Goal: Task Accomplishment & Management: Complete application form

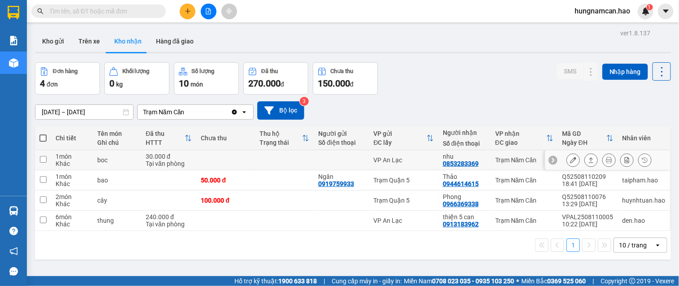
drag, startPoint x: 122, startPoint y: 154, endPoint x: 120, endPoint y: 164, distance: 9.8
click at [121, 160] on td "boc" at bounding box center [117, 160] width 48 height 20
checkbox input "true"
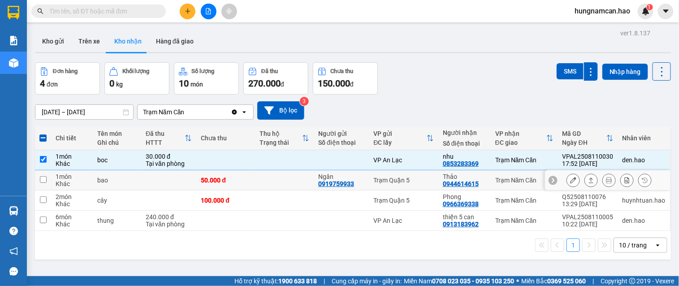
drag, startPoint x: 112, startPoint y: 189, endPoint x: 106, endPoint y: 206, distance: 18.4
click at [111, 190] on tbody "1 món Khác boc 30.000 đ Tại văn phòng VP [GEOGRAPHIC_DATA] nhu 0853283369 Trạm …" at bounding box center [353, 190] width 636 height 81
click at [104, 217] on div "thung" at bounding box center [117, 220] width 39 height 7
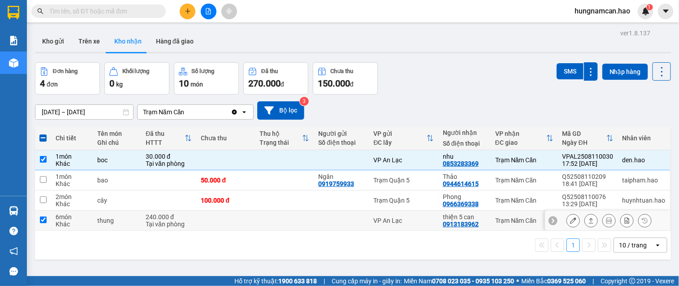
checkbox input "true"
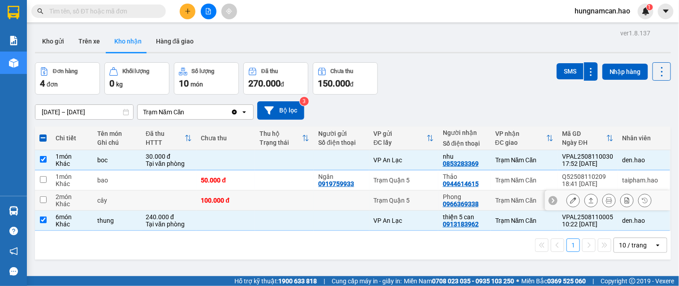
click at [105, 204] on td "cây" at bounding box center [117, 200] width 48 height 20
checkbox input "true"
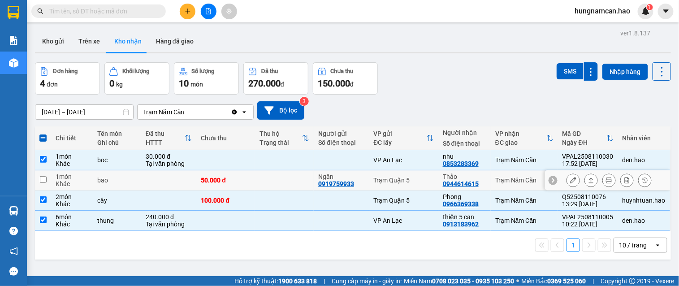
click at [115, 181] on div "bao" at bounding box center [117, 180] width 39 height 7
checkbox input "true"
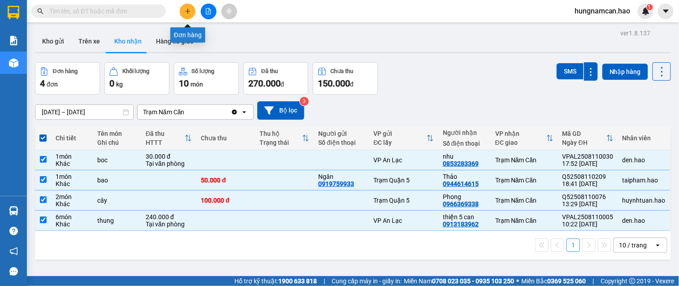
click at [193, 8] on button at bounding box center [188, 12] width 16 height 16
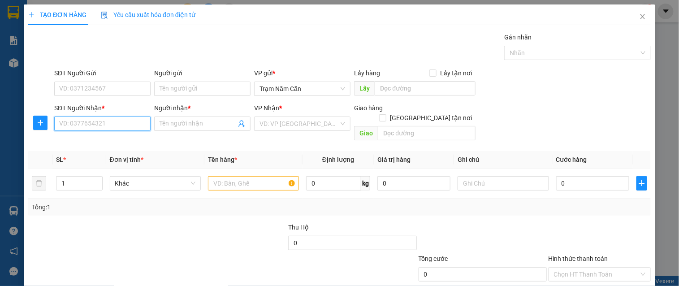
click at [104, 121] on input "SĐT Người Nhận *" at bounding box center [102, 124] width 96 height 14
click at [592, 98] on div "SĐT Người Gửi VD: 0371234567 Người gửi Tên người gửi VP gửi * Trạm Năm Căn Lấy …" at bounding box center [352, 83] width 600 height 31
click at [108, 124] on input "09483" at bounding box center [102, 124] width 96 height 14
type input "0948354030"
click at [108, 139] on div "0948354030 - YẾN" at bounding box center [101, 142] width 85 height 10
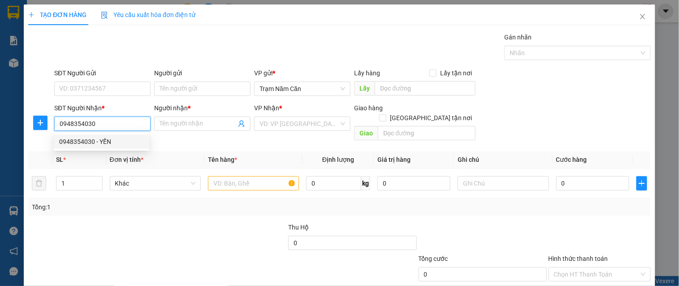
type input "YẾN"
type input "40.000"
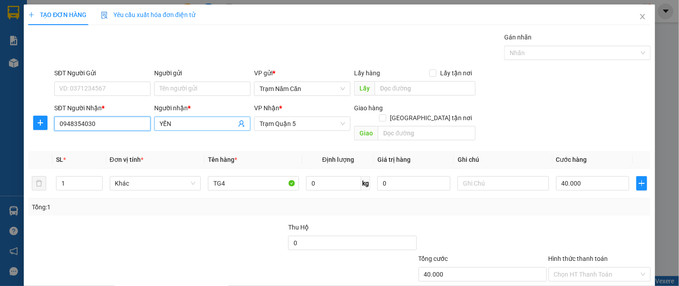
type input "0948354030"
click at [205, 125] on input "YẾN" at bounding box center [198, 124] width 77 height 10
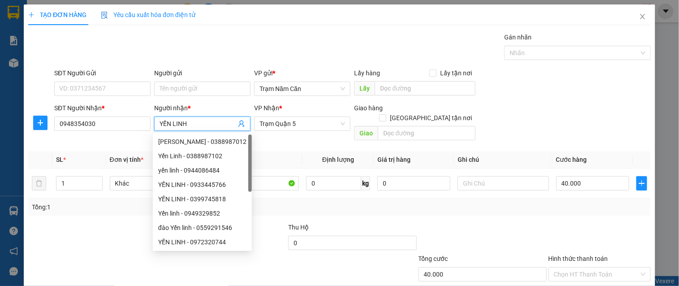
type input "YẾN LINH"
click at [570, 222] on div at bounding box center [600, 237] width 104 height 31
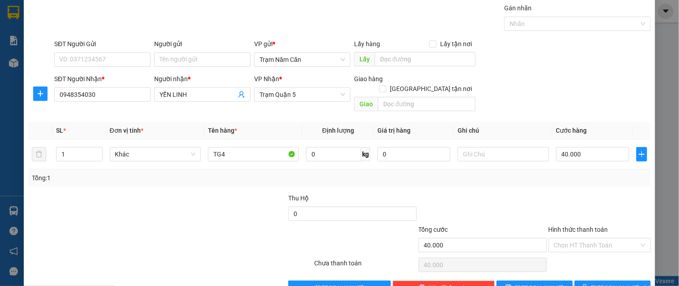
scroll to position [45, 0]
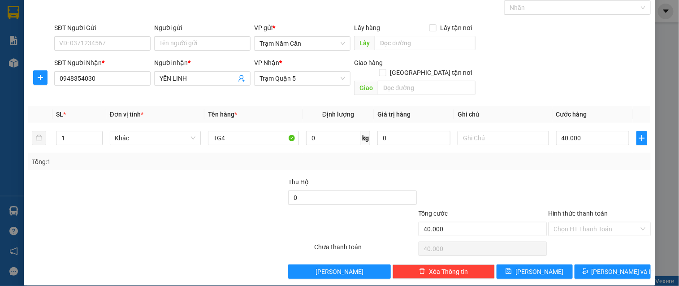
click at [583, 228] on div "Hình thức thanh toán Chọn HT Thanh Toán" at bounding box center [599, 223] width 102 height 31
drag, startPoint x: 589, startPoint y: 221, endPoint x: 589, endPoint y: 226, distance: 4.9
click at [589, 226] on div "Hình thức thanh toán Chọn HT Thanh Toán" at bounding box center [599, 223] width 102 height 31
click at [586, 241] on div "Tại văn phòng" at bounding box center [593, 237] width 91 height 10
type input "0"
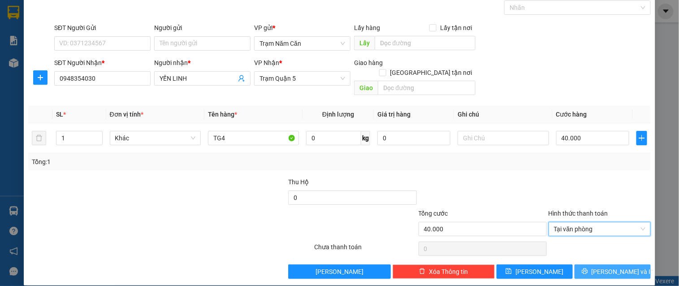
click at [586, 264] on button "[PERSON_NAME] và In" at bounding box center [612, 271] width 76 height 14
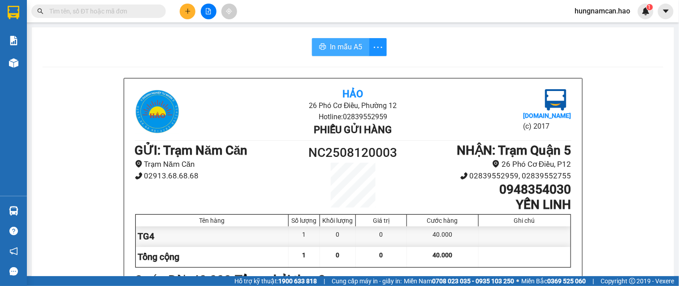
click at [341, 54] on button "In mẫu A5" at bounding box center [340, 47] width 57 height 18
click at [190, 6] on button at bounding box center [188, 12] width 16 height 16
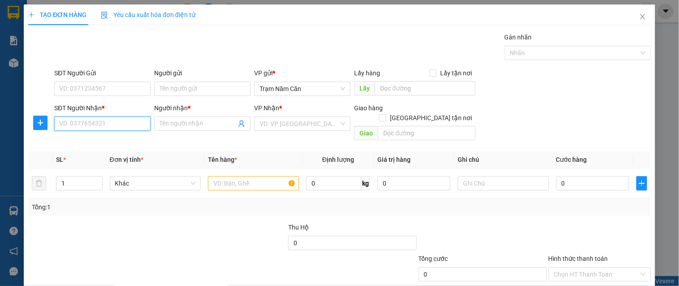
click at [109, 124] on input "SĐT Người Nhận *" at bounding box center [102, 124] width 96 height 14
click at [110, 138] on div "Transit Pickup Surcharge Ids Transit Deliver Surcharge Ids Transit Deliver Surc…" at bounding box center [339, 178] width 622 height 292
click at [121, 129] on input "782" at bounding box center [102, 124] width 96 height 14
click at [119, 147] on div "0935988782 - TIÊN" at bounding box center [101, 141] width 95 height 14
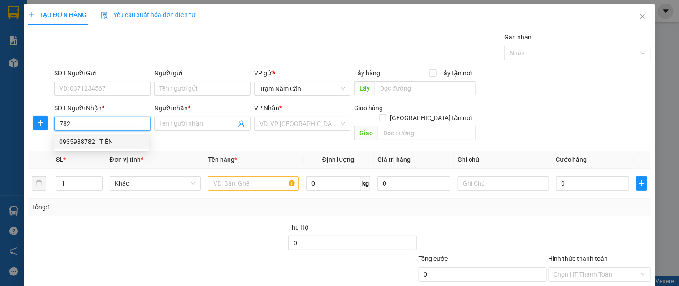
type input "0935988782"
type input "TIÊN"
type input "60.000"
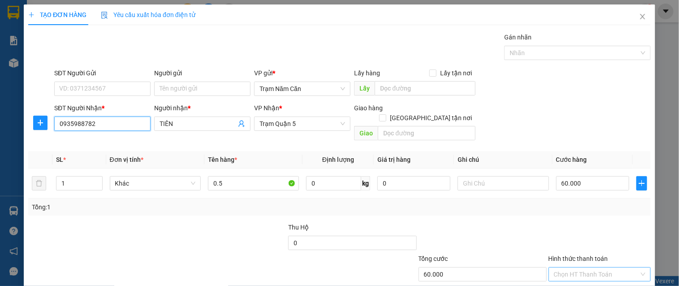
scroll to position [45, 0]
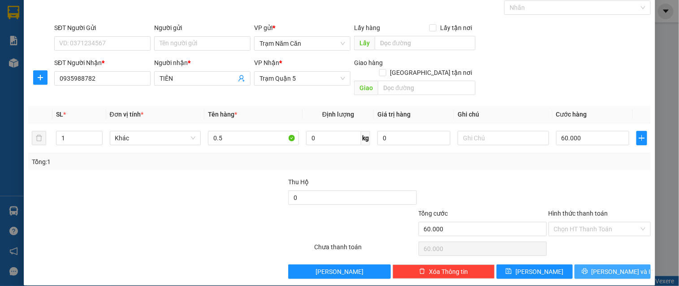
click at [600, 267] on span "[PERSON_NAME] và In" at bounding box center [622, 272] width 63 height 10
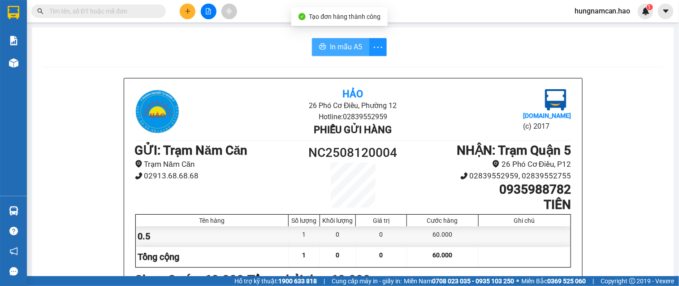
click at [330, 43] on span "In mẫu A5" at bounding box center [346, 46] width 32 height 11
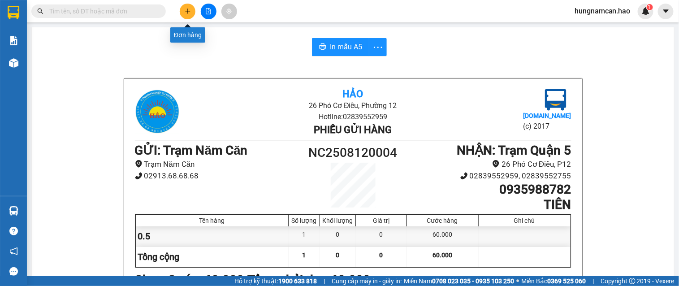
click at [189, 8] on icon "plus" at bounding box center [188, 11] width 6 height 6
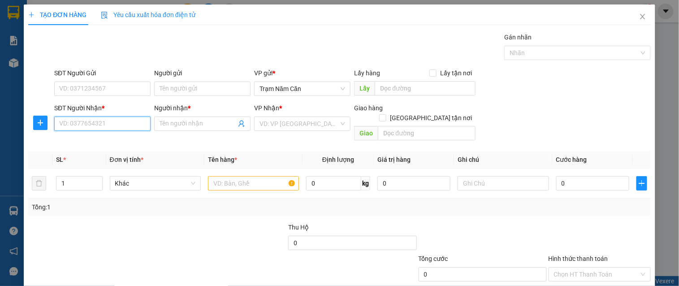
click at [99, 125] on input "SĐT Người Nhận *" at bounding box center [102, 124] width 96 height 14
click at [101, 137] on div "0935988782 - TIÊN" at bounding box center [101, 142] width 85 height 10
type input "0935988782"
type input "TIÊN"
type input "60.000"
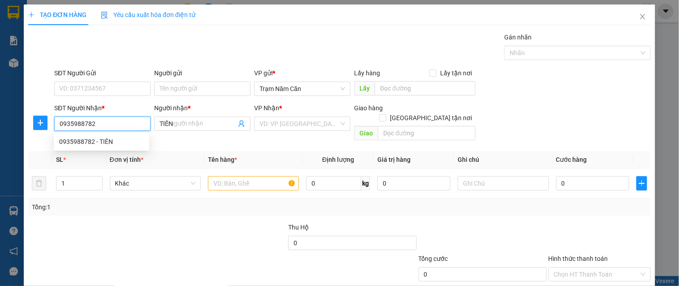
type input "60.000"
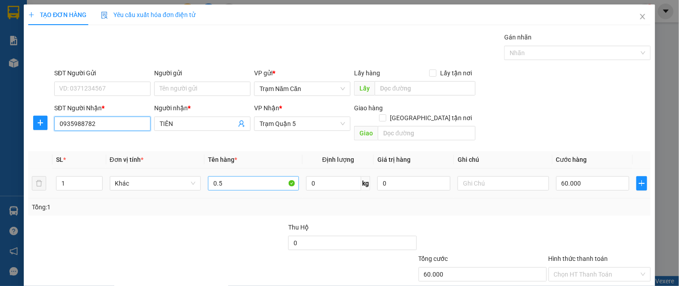
type input "0935988782"
click at [244, 176] on input "0.5" at bounding box center [253, 183] width 91 height 14
type input "0.5 CAT"
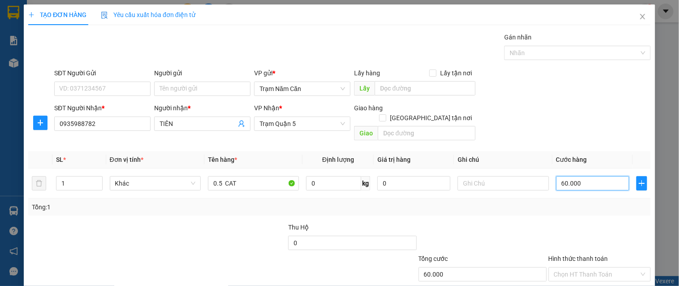
type input "0"
type input "005"
type input "5"
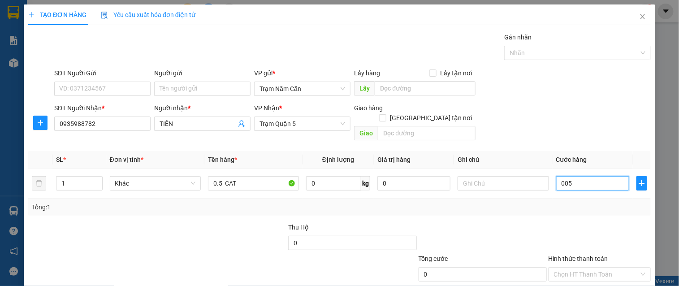
type input "5"
type input "0.050"
type input "50"
type input "0.050"
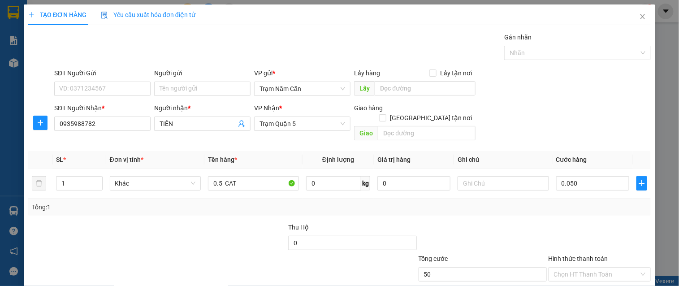
click at [551, 202] on div "Tổng: 1" at bounding box center [339, 207] width 615 height 10
type input "50.000"
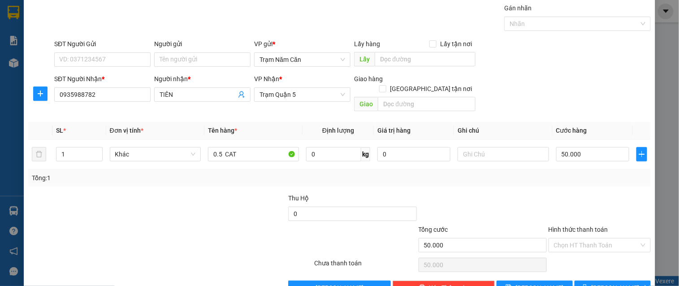
scroll to position [45, 0]
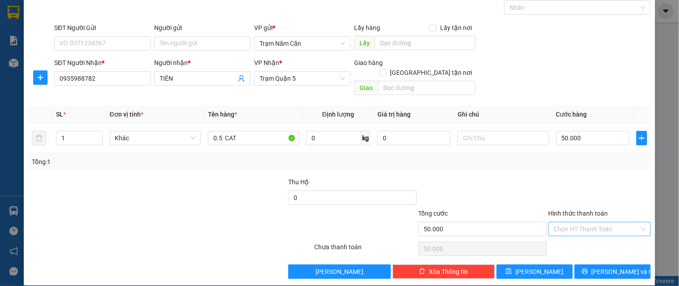
click at [570, 226] on div "Chọn HT Thanh Toán" at bounding box center [599, 229] width 102 height 14
click at [570, 237] on div "Tại văn phòng" at bounding box center [593, 237] width 91 height 10
type input "0"
click at [572, 252] on div "Transit Pickup Surcharge Ids Transit Deliver Surcharge Ids Transit Deliver Surc…" at bounding box center [339, 133] width 622 height 292
click at [575, 267] on button "[PERSON_NAME] và In" at bounding box center [612, 271] width 76 height 14
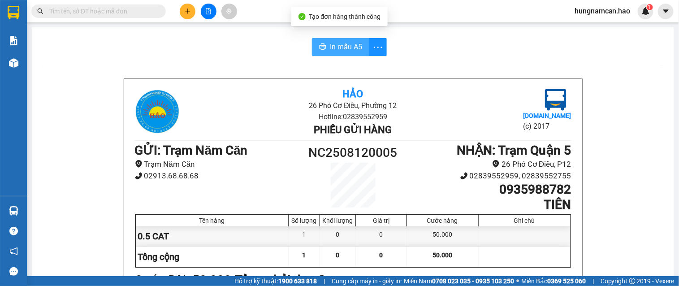
click at [332, 48] on span "In mẫu A5" at bounding box center [346, 46] width 32 height 11
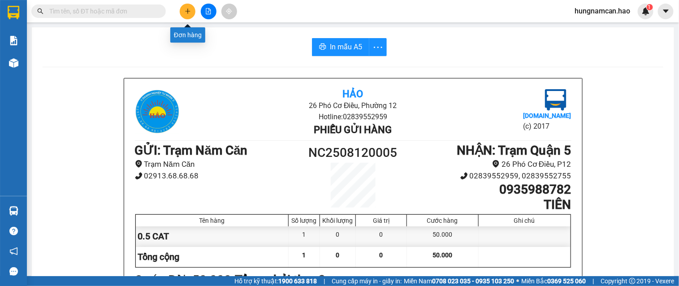
click at [181, 13] on button at bounding box center [188, 12] width 16 height 16
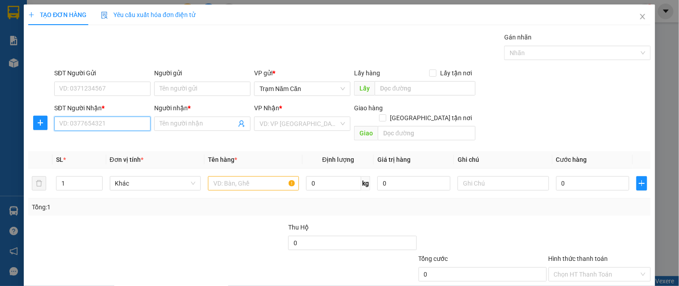
click at [86, 122] on input "SĐT Người Nhận *" at bounding box center [102, 124] width 96 height 14
type input "0909505367"
click at [199, 120] on input "Người nhận *" at bounding box center [198, 124] width 77 height 10
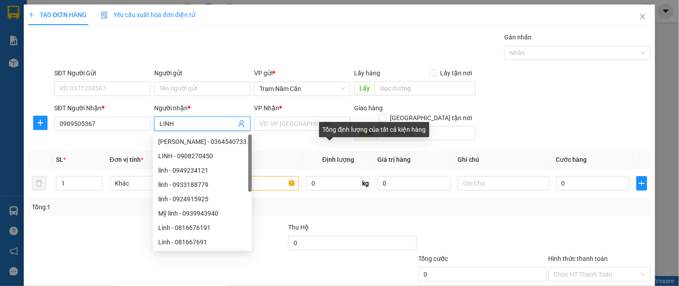
type input "LINH"
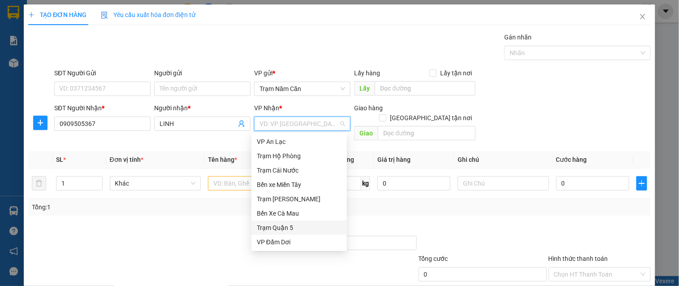
drag, startPoint x: 288, startPoint y: 224, endPoint x: 332, endPoint y: 126, distance: 107.5
click at [288, 214] on div "VP An Lạc Trạm Hộ Phòng Trạm Cái Nước Bến xe Miền Tây Trạm Tắc Vân Bến Xe Cà Ma…" at bounding box center [298, 205] width 95 height 143
click at [291, 228] on div "Trạm Quận 5" at bounding box center [299, 228] width 85 height 10
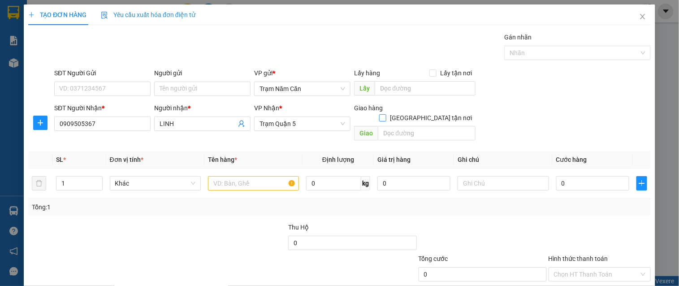
click at [385, 114] on input "[GEOGRAPHIC_DATA] tận nơi" at bounding box center [382, 117] width 6 height 6
checkbox input "true"
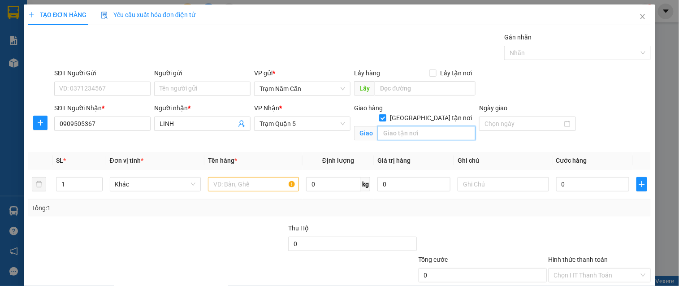
click at [414, 126] on input "text" at bounding box center [427, 133] width 98 height 14
type input "P9 PHU NHUAN"
click at [226, 184] on input "text" at bounding box center [253, 184] width 91 height 14
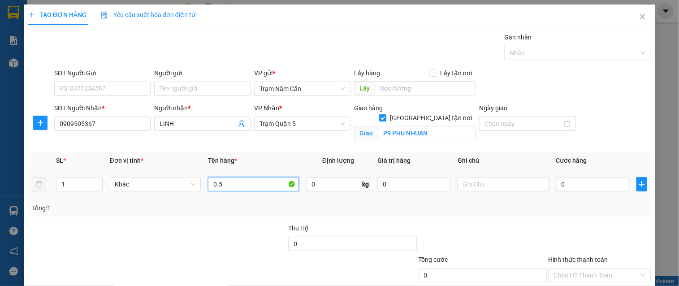
type input "0.5"
type input "006"
type input "6"
type input "0.060"
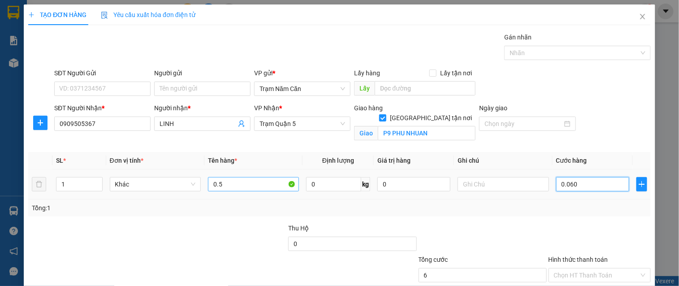
type input "60"
type input "60.000"
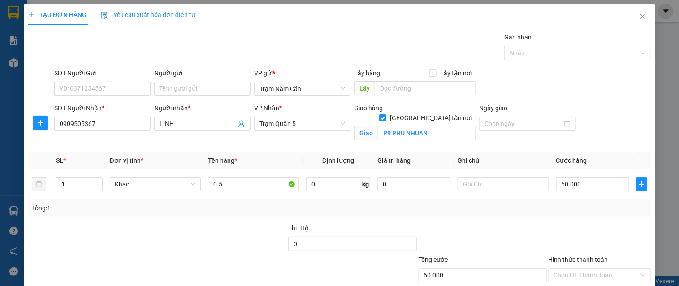
click at [570, 223] on div at bounding box center [600, 238] width 104 height 31
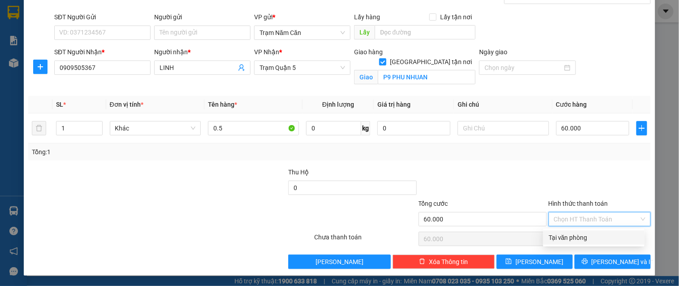
drag, startPoint x: 585, startPoint y: 221, endPoint x: 583, endPoint y: 236, distance: 15.0
click at [585, 224] on input "Hình thức thanh toán" at bounding box center [596, 218] width 85 height 13
click at [583, 236] on div "Tại văn phòng" at bounding box center [593, 238] width 91 height 10
type input "0"
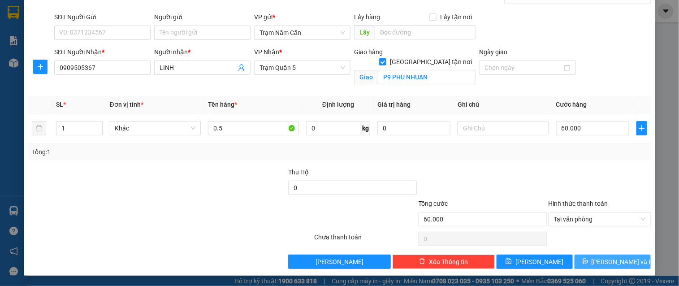
click at [585, 256] on button "[PERSON_NAME] và In" at bounding box center [612, 262] width 76 height 14
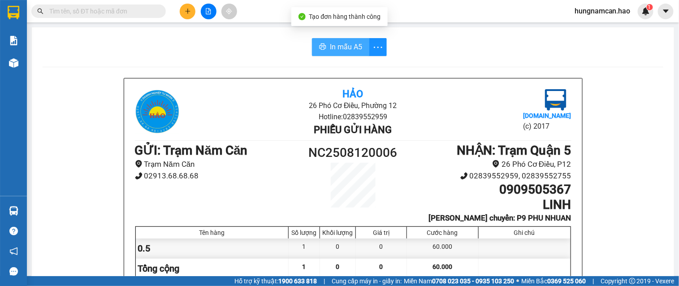
click at [345, 39] on button "In mẫu A5" at bounding box center [340, 47] width 57 height 18
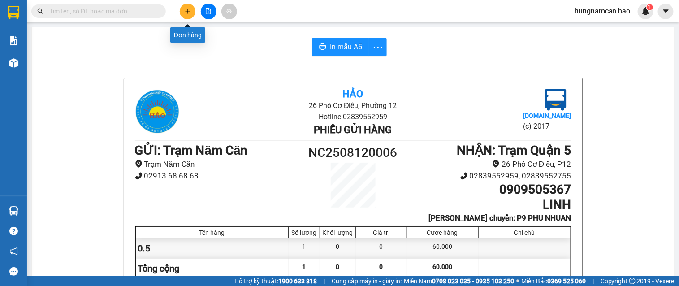
click at [185, 8] on icon "plus" at bounding box center [188, 11] width 6 height 6
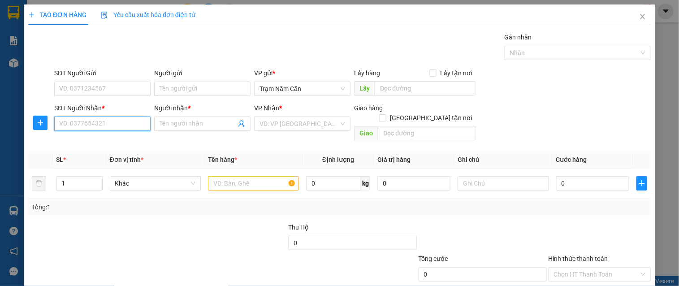
click at [82, 121] on input "SĐT Người Nhận *" at bounding box center [102, 124] width 96 height 14
click at [83, 144] on div "0888395118 - THANH" at bounding box center [101, 142] width 85 height 10
type input "0888395118"
type input "THANH"
checkbox input "true"
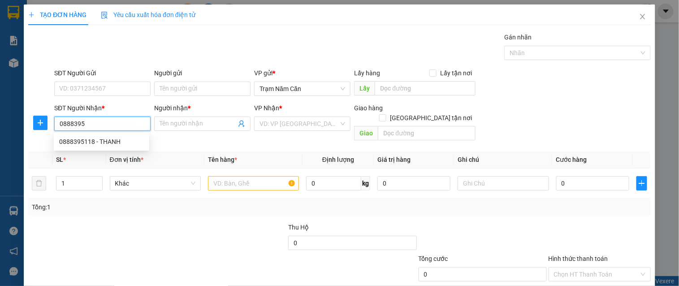
type input "Q3"
type input "60.000"
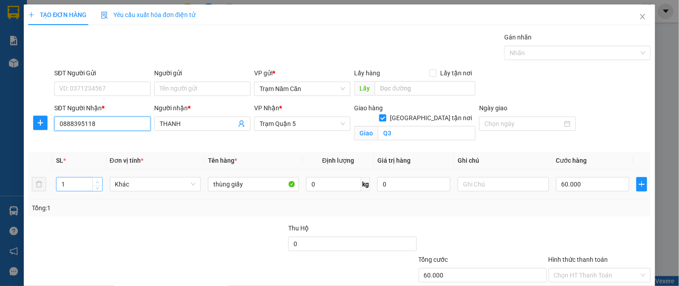
type input "0888395118"
type input "2"
drag, startPoint x: 95, startPoint y: 181, endPoint x: 104, endPoint y: 178, distance: 9.5
click at [96, 181] on icon "up" at bounding box center [97, 181] width 3 height 3
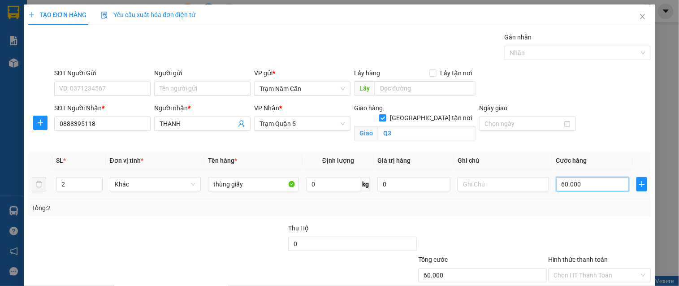
click at [586, 184] on input "60.000" at bounding box center [592, 184] width 73 height 14
type input "0"
type input "002"
type input "2"
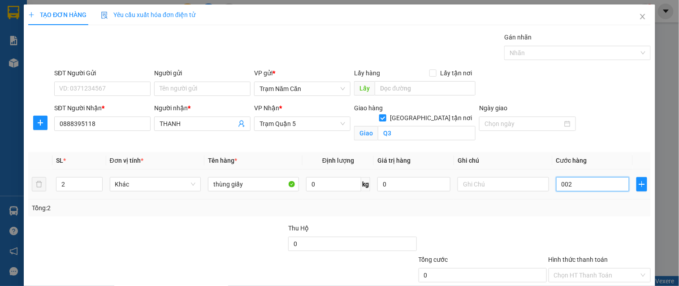
type input "2"
type input "20"
type input "0.020"
type input "200"
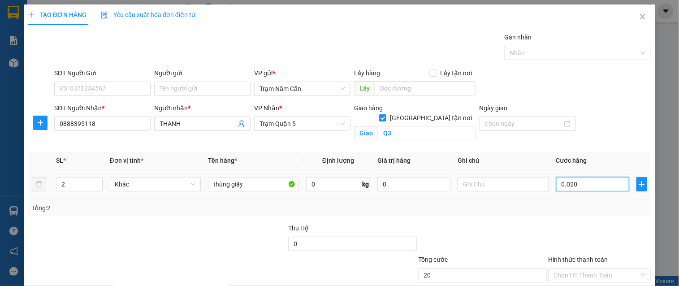
type input "200"
type input "00.200"
type input "200.000"
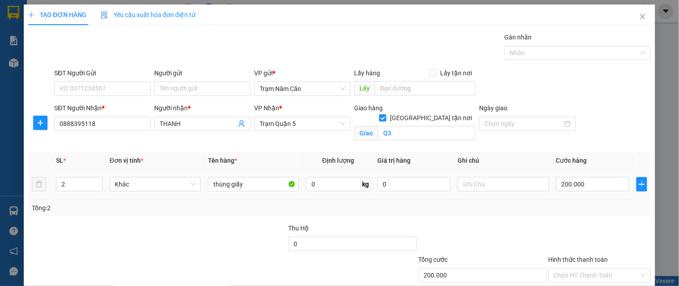
click at [571, 213] on div "Tổng: 2" at bounding box center [339, 207] width 622 height 17
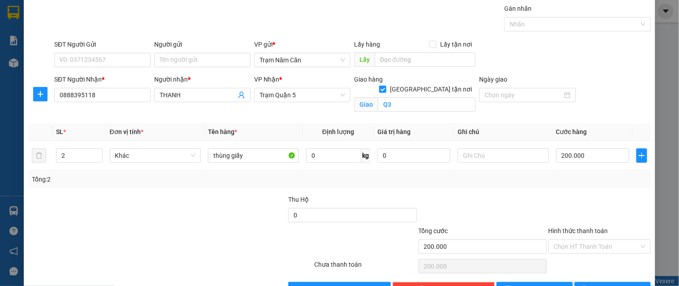
scroll to position [56, 0]
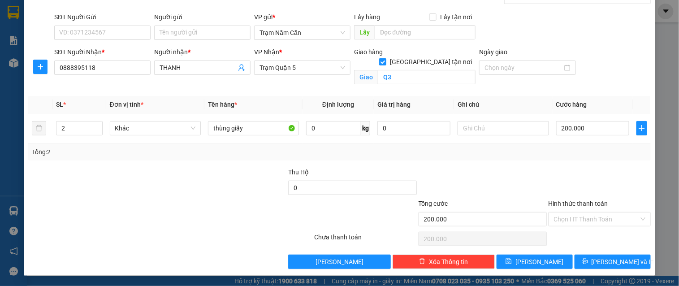
click at [582, 269] on div "TẠO ĐƠN HÀNG Yêu cầu xuất hóa đơn điện tử Transit Pickup Surcharge Ids Transit …" at bounding box center [339, 111] width 631 height 327
click at [583, 267] on button "[PERSON_NAME] và In" at bounding box center [612, 262] width 76 height 14
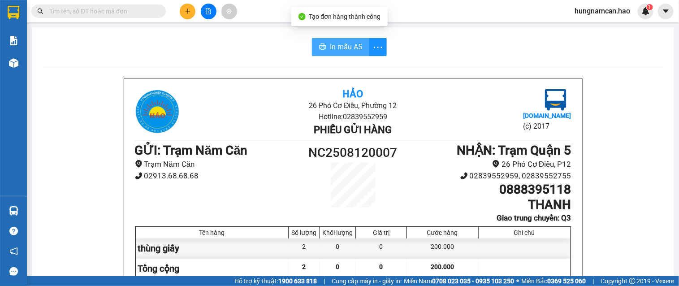
click at [334, 51] on span "In mẫu A5" at bounding box center [346, 46] width 32 height 11
click at [189, 10] on icon "plus" at bounding box center [188, 11] width 6 height 6
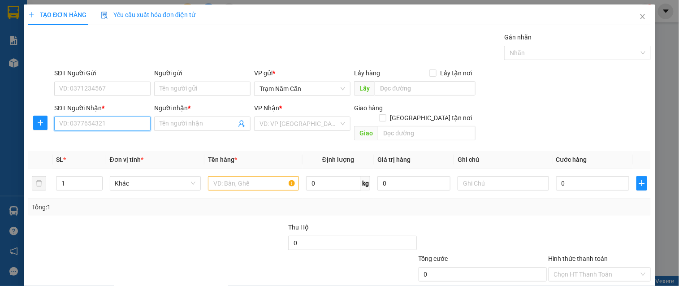
click at [111, 123] on input "SĐT Người Nhận *" at bounding box center [102, 124] width 96 height 14
click at [95, 143] on div "0981318228 - LINH" at bounding box center [101, 142] width 85 height 10
type input "0981318228"
type input "LINH"
type input "40.000"
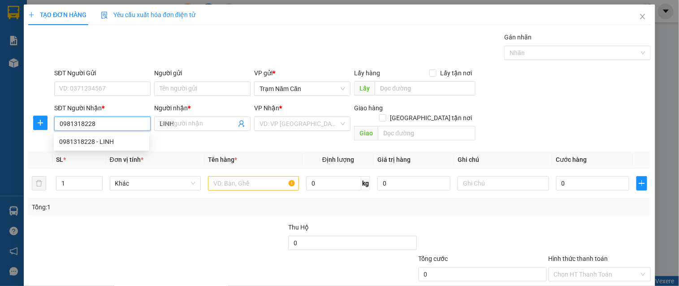
type input "40.000"
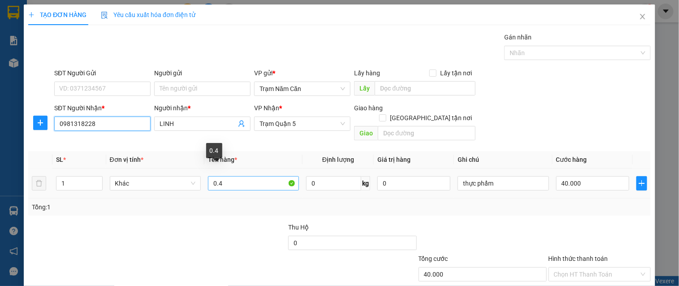
type input "0981318228"
drag, startPoint x: 243, startPoint y: 176, endPoint x: 176, endPoint y: 171, distance: 67.9
click at [176, 171] on tr "1 Khác 0.4 0 kg 0 thực phẩm 40.000" at bounding box center [339, 183] width 622 height 30
type input "0.5"
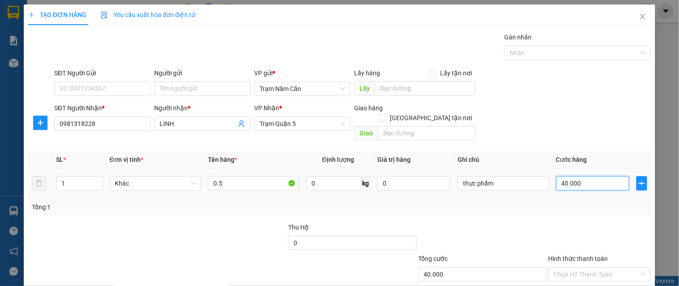
click at [574, 177] on input "40.000" at bounding box center [592, 183] width 73 height 14
type input "0"
type input "6"
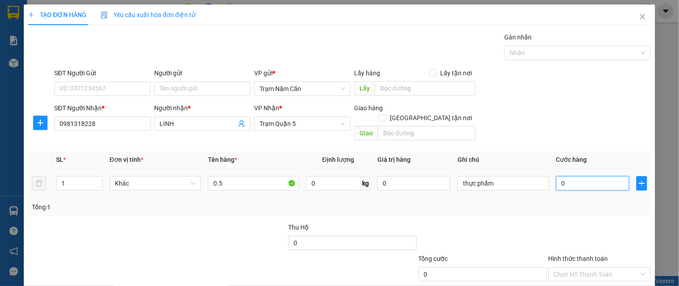
type input "6"
type input "006"
type input "60"
type input "0.060"
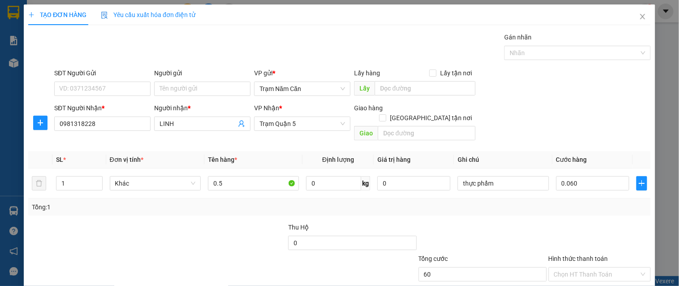
click at [552, 255] on label "Hình thức thanh toán" at bounding box center [578, 258] width 60 height 7
click at [554, 268] on input "Hình thức thanh toán" at bounding box center [596, 274] width 85 height 13
type input "60.000"
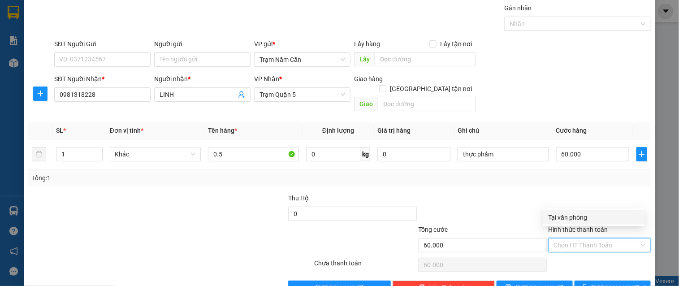
scroll to position [45, 0]
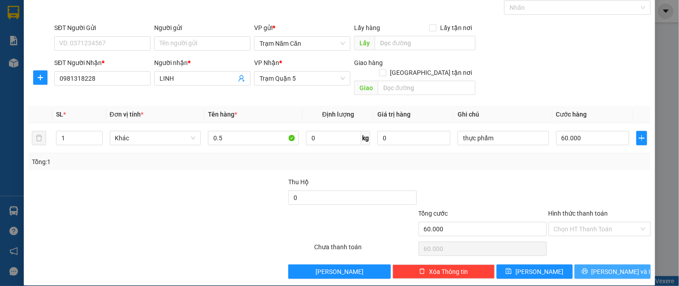
click at [605, 267] on span "[PERSON_NAME] và In" at bounding box center [622, 272] width 63 height 10
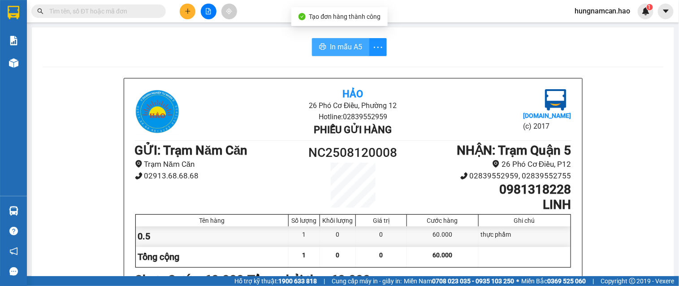
click at [338, 46] on span "In mẫu A5" at bounding box center [346, 46] width 32 height 11
click at [186, 17] on button at bounding box center [188, 12] width 16 height 16
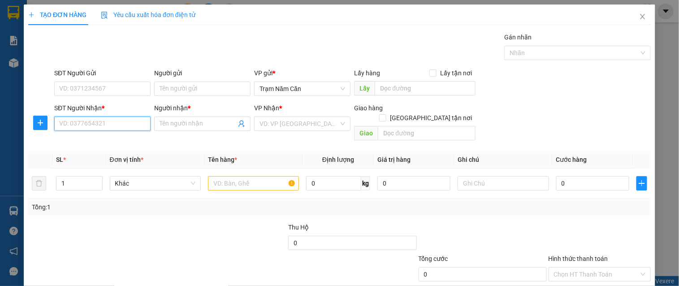
click at [92, 128] on input "SĐT Người Nhận *" at bounding box center [102, 124] width 96 height 14
click at [112, 138] on div "0981350770 - NGHĨA" at bounding box center [101, 142] width 85 height 10
type input "0981350770"
type input "NGHĨA"
type input "60.000"
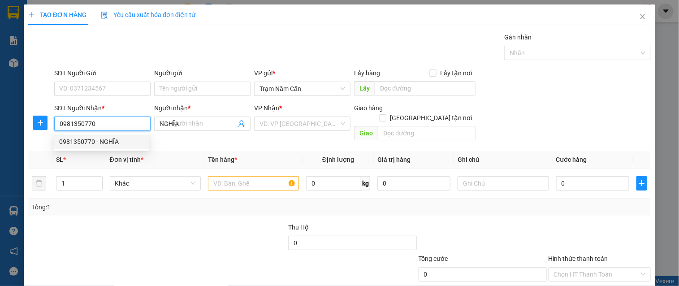
type input "60.000"
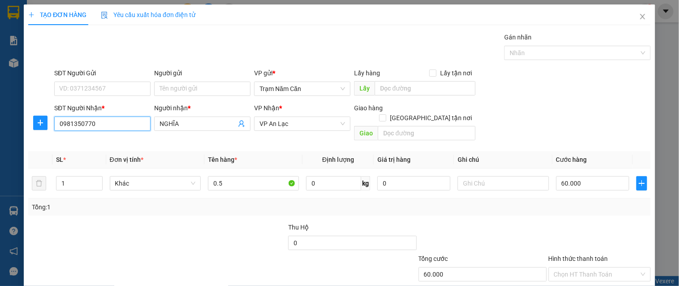
scroll to position [45, 0]
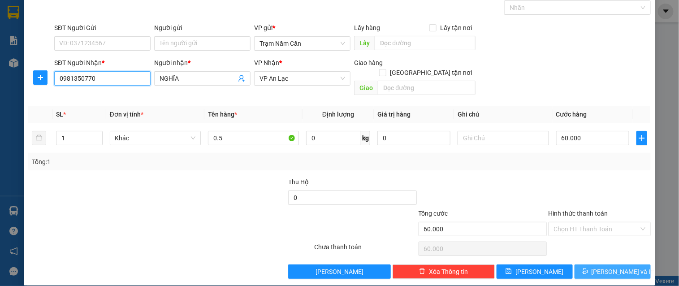
type input "0981350770"
click at [616, 267] on span "[PERSON_NAME] và In" at bounding box center [622, 272] width 63 height 10
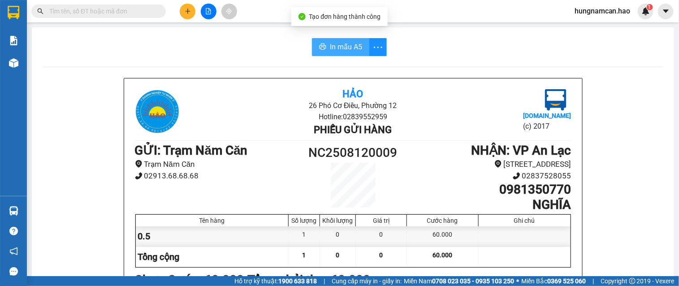
click at [319, 45] on icon "printer" at bounding box center [322, 46] width 7 height 7
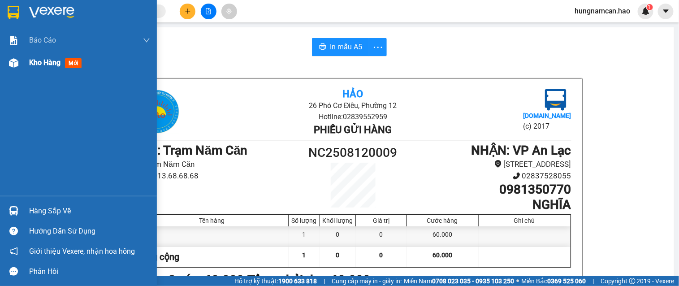
click at [12, 66] on img at bounding box center [13, 62] width 9 height 9
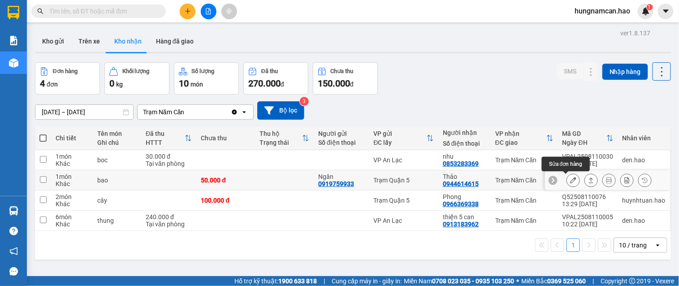
click at [570, 178] on icon at bounding box center [573, 180] width 6 height 6
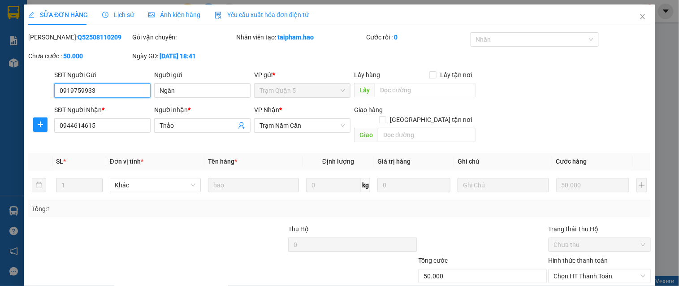
scroll to position [43, 0]
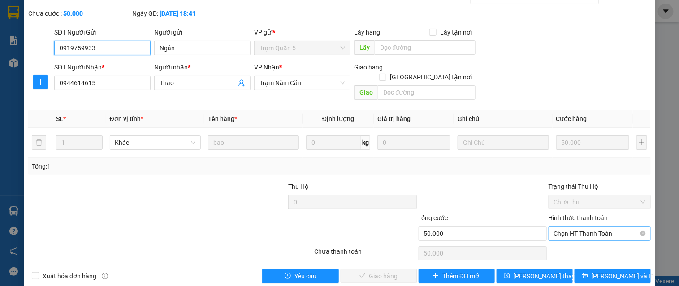
click at [563, 227] on span "Chọn HT Thanh Toán" at bounding box center [599, 233] width 91 height 13
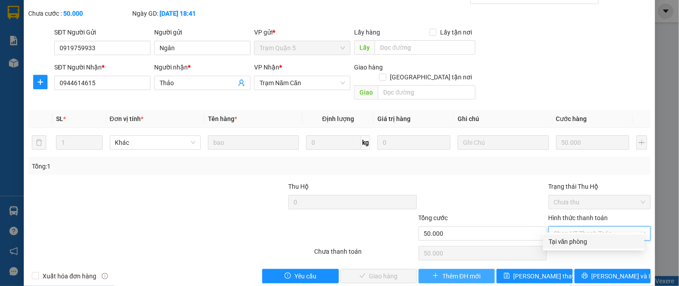
drag, startPoint x: 563, startPoint y: 238, endPoint x: 438, endPoint y: 263, distance: 127.9
click at [561, 240] on div "Tại văn phòng" at bounding box center [593, 242] width 91 height 10
type input "0"
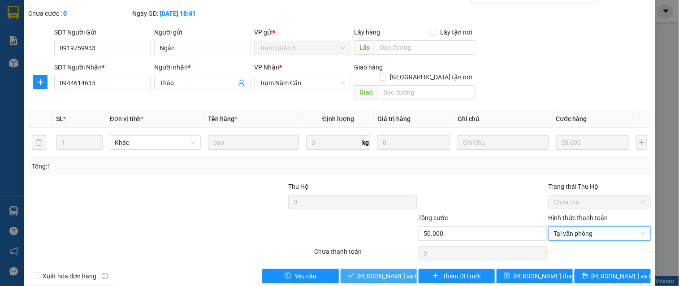
click at [397, 271] on span "[PERSON_NAME] và Giao hàng" at bounding box center [401, 276] width 86 height 10
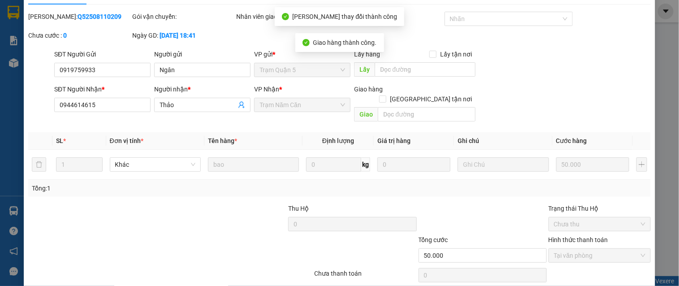
scroll to position [0, 0]
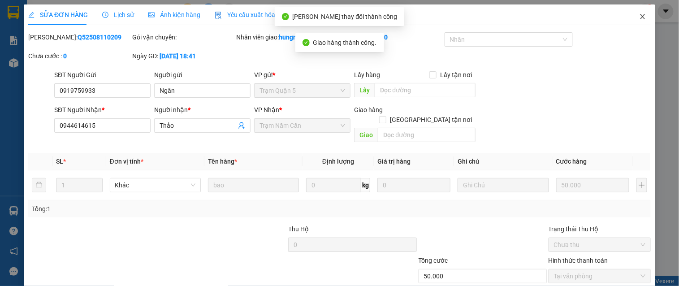
click at [639, 16] on icon "close" at bounding box center [642, 16] width 7 height 7
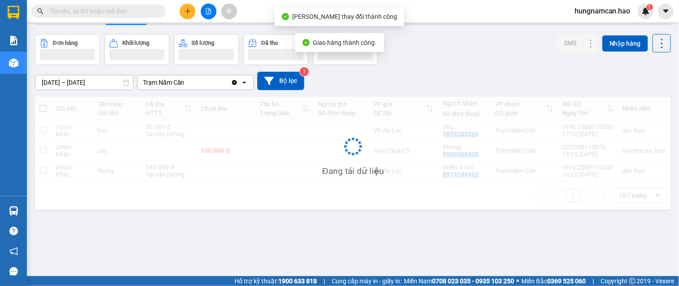
scroll to position [41, 0]
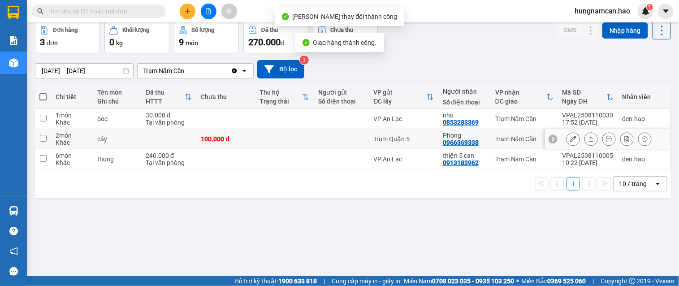
click at [567, 139] on button at bounding box center [573, 139] width 13 height 16
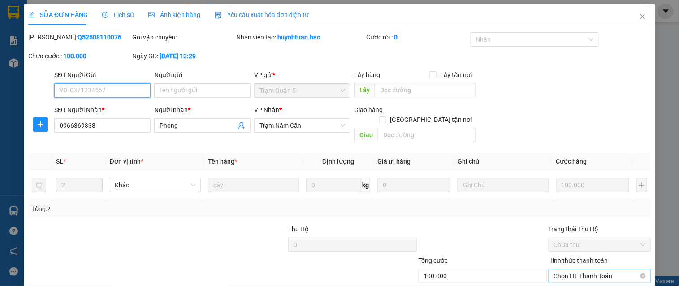
scroll to position [43, 0]
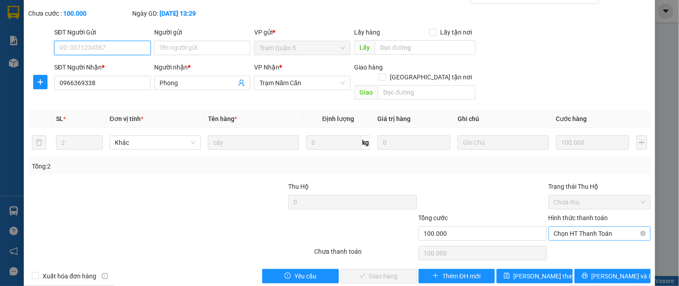
click at [554, 227] on span "Chọn HT Thanh Toán" at bounding box center [599, 233] width 91 height 13
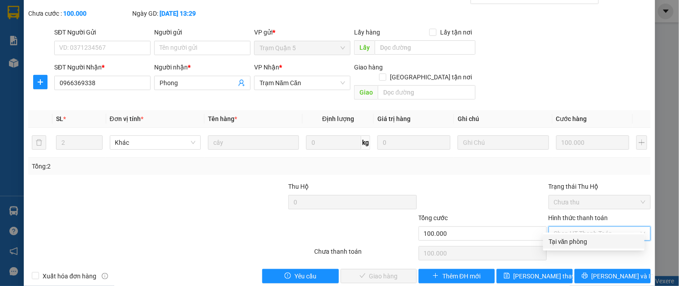
click at [548, 235] on div "Tại văn phòng" at bounding box center [593, 241] width 101 height 14
type input "0"
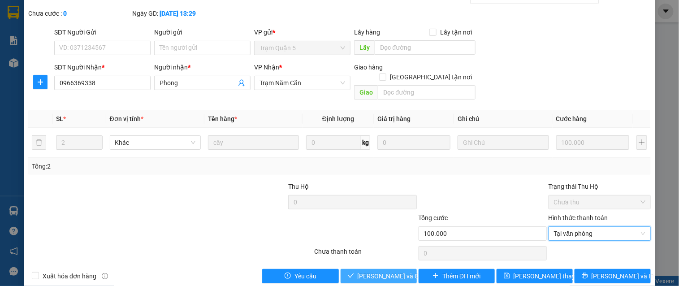
click at [365, 271] on span "[PERSON_NAME] và Giao hàng" at bounding box center [401, 276] width 86 height 10
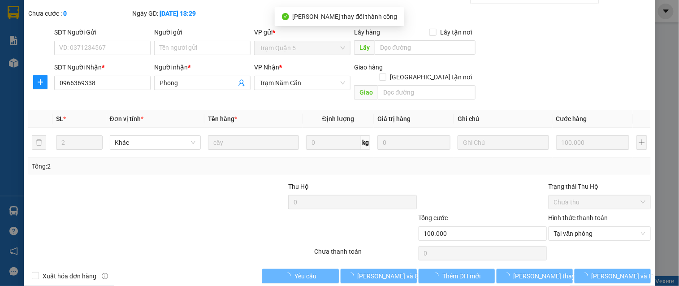
scroll to position [0, 0]
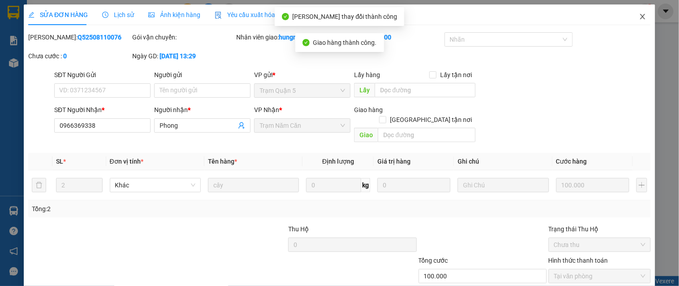
click at [639, 18] on span "Close" at bounding box center [642, 16] width 25 height 25
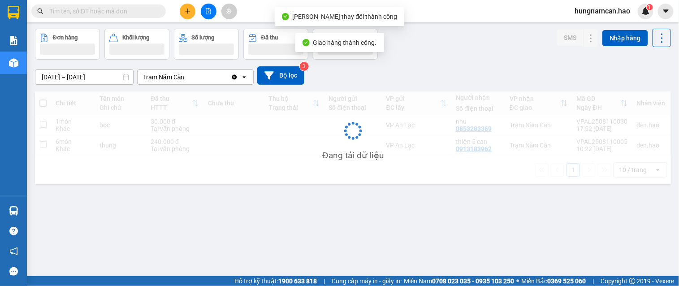
scroll to position [41, 0]
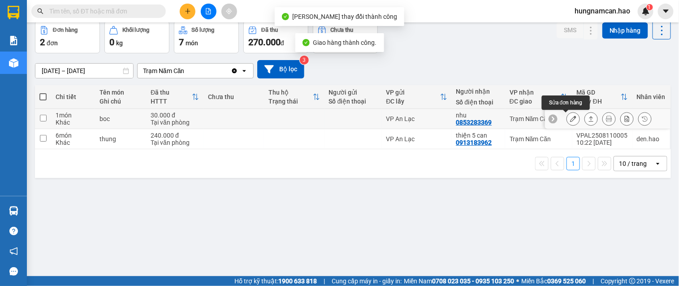
click at [570, 121] on icon at bounding box center [573, 119] width 6 height 6
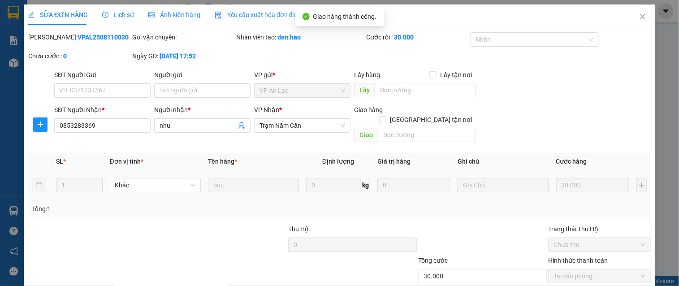
type input "0853283369"
type input "nhu"
type input "30.000"
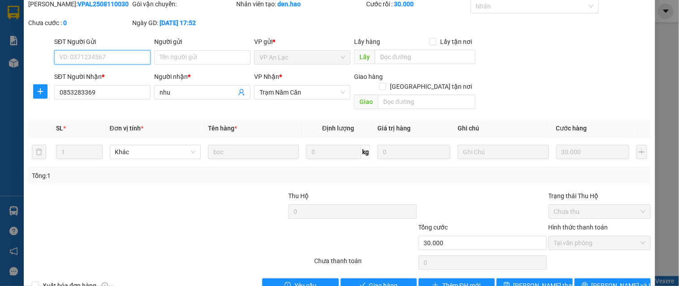
scroll to position [34, 0]
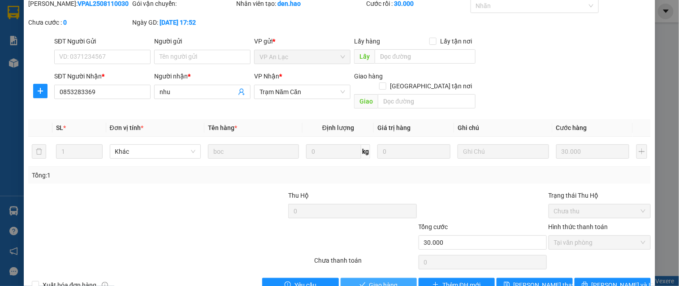
click at [372, 280] on span "Giao hàng" at bounding box center [383, 285] width 29 height 10
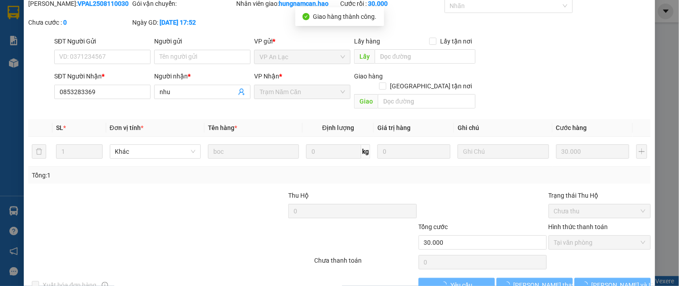
scroll to position [0, 0]
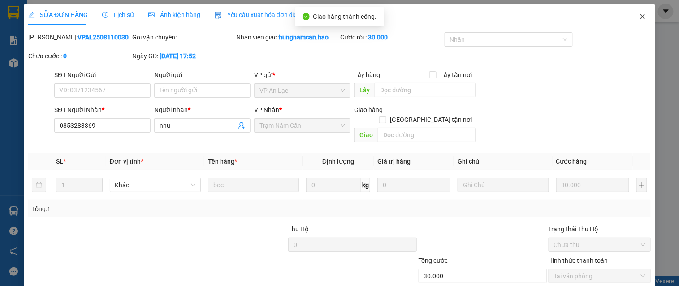
click at [639, 14] on icon "close" at bounding box center [642, 16] width 7 height 7
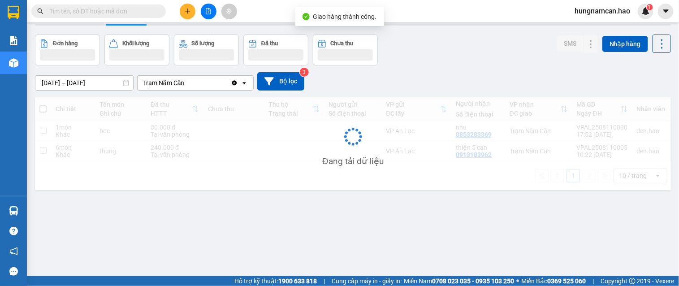
scroll to position [41, 0]
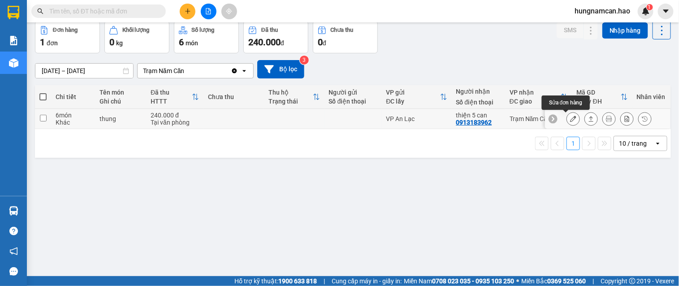
click at [570, 117] on icon at bounding box center [573, 119] width 6 height 6
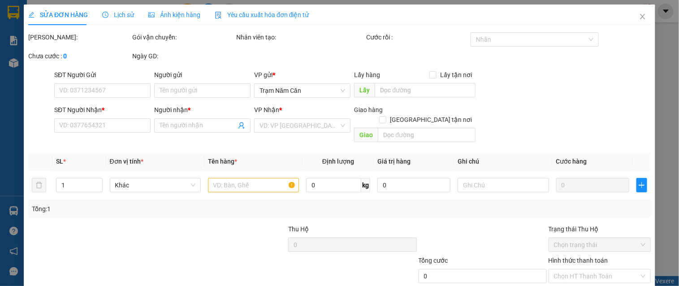
type input "0913183962"
type input "thiện 5 can"
type input "240.000"
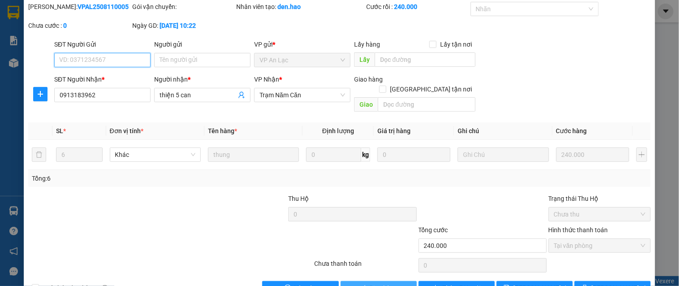
scroll to position [47, 0]
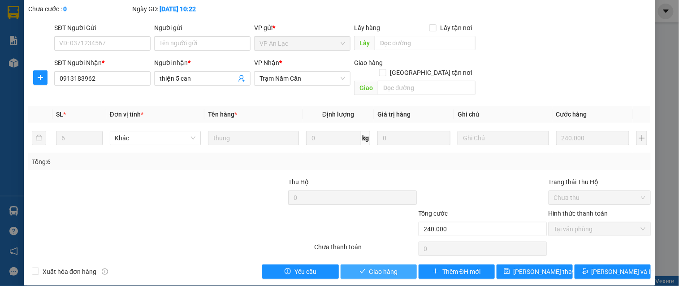
click at [353, 264] on button "Giao hàng" at bounding box center [379, 271] width 76 height 14
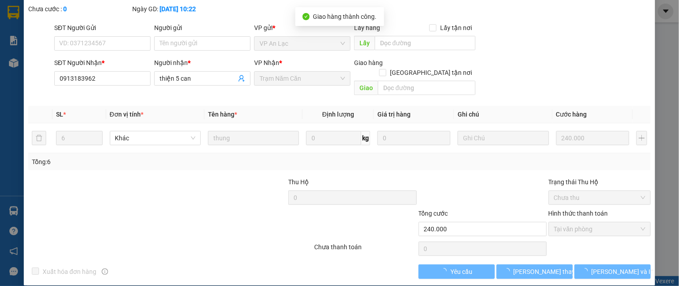
scroll to position [0, 0]
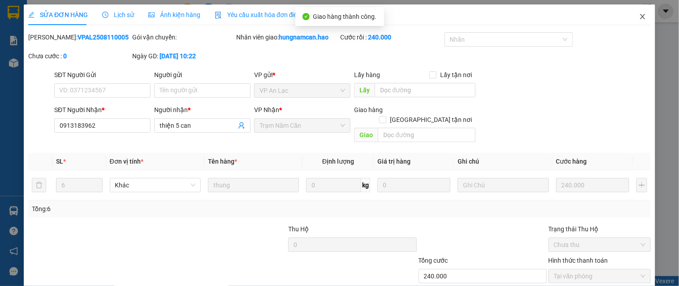
click at [640, 16] on span "Close" at bounding box center [642, 16] width 25 height 25
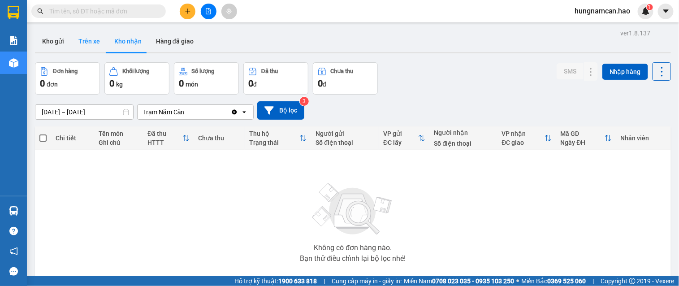
click at [87, 40] on button "Trên xe" at bounding box center [89, 41] width 36 height 22
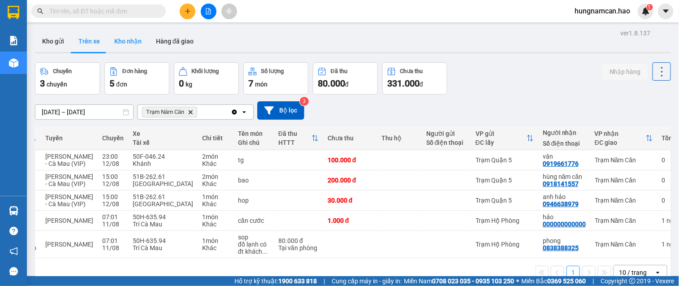
click at [122, 39] on button "Kho nhận" at bounding box center [128, 41] width 42 height 22
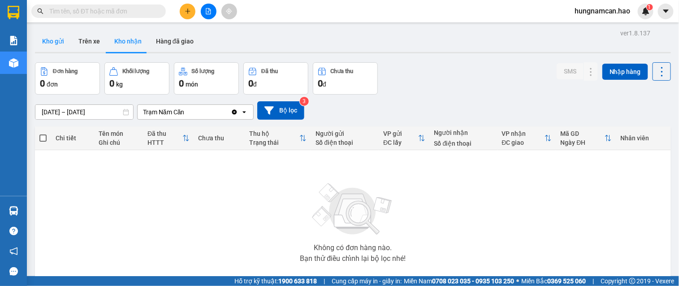
click at [54, 41] on button "Kho gửi" at bounding box center [53, 41] width 36 height 22
